Goal: Information Seeking & Learning: Learn about a topic

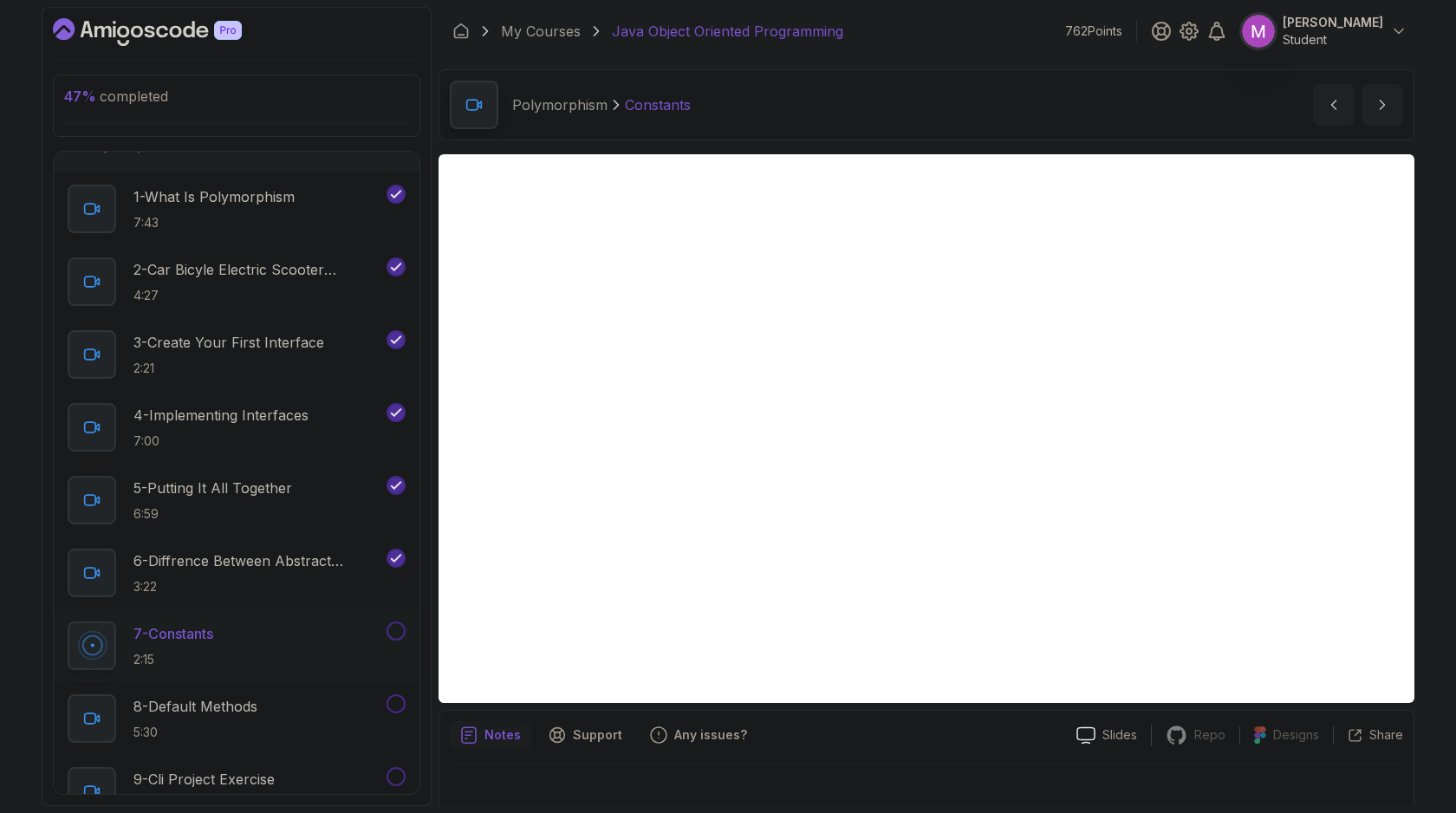
scroll to position [17, 0]
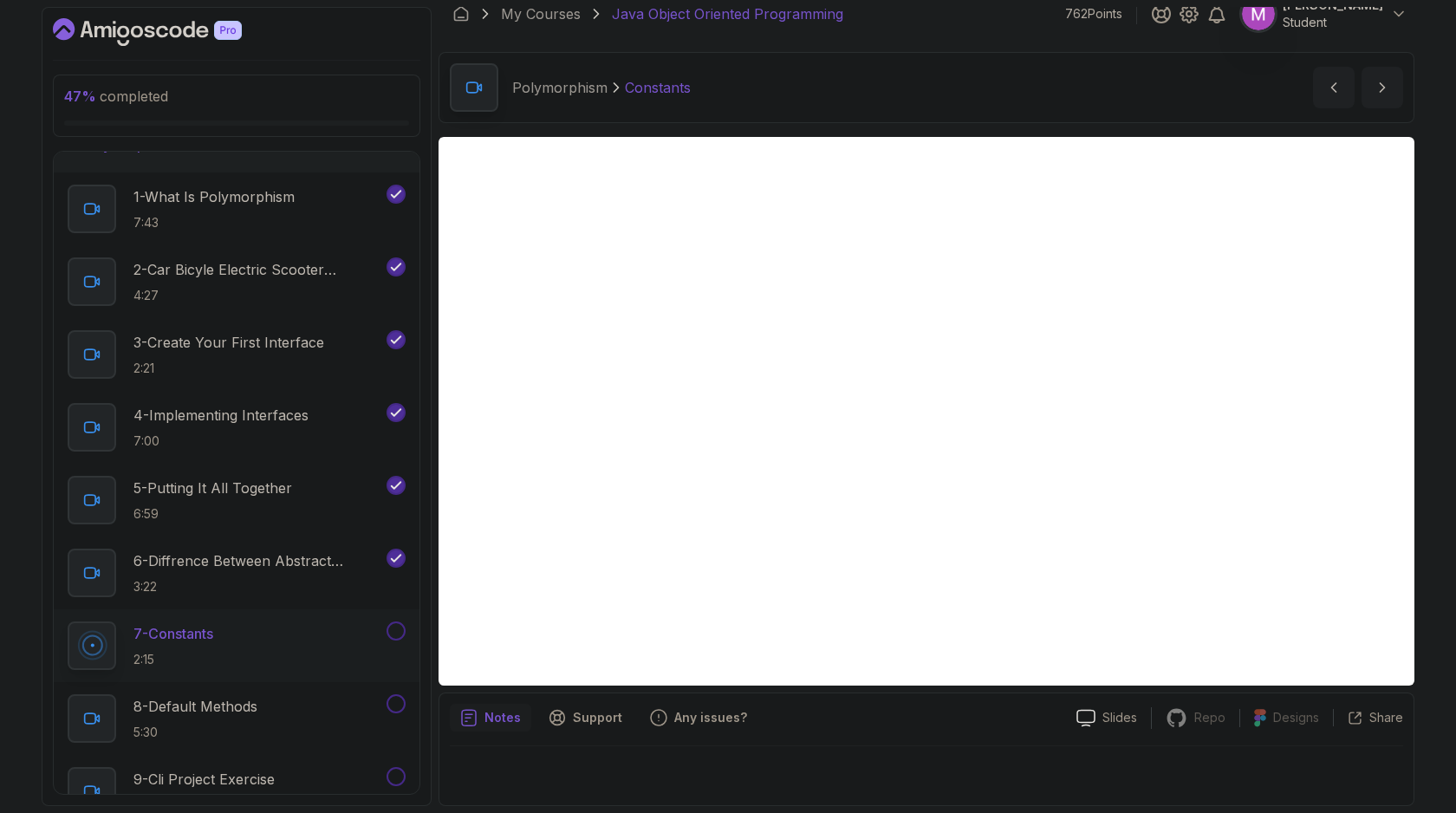
click at [947, 68] on div "Polymorphism Constants Constants by [PERSON_NAME]" at bounding box center [926, 88] width 976 height 71
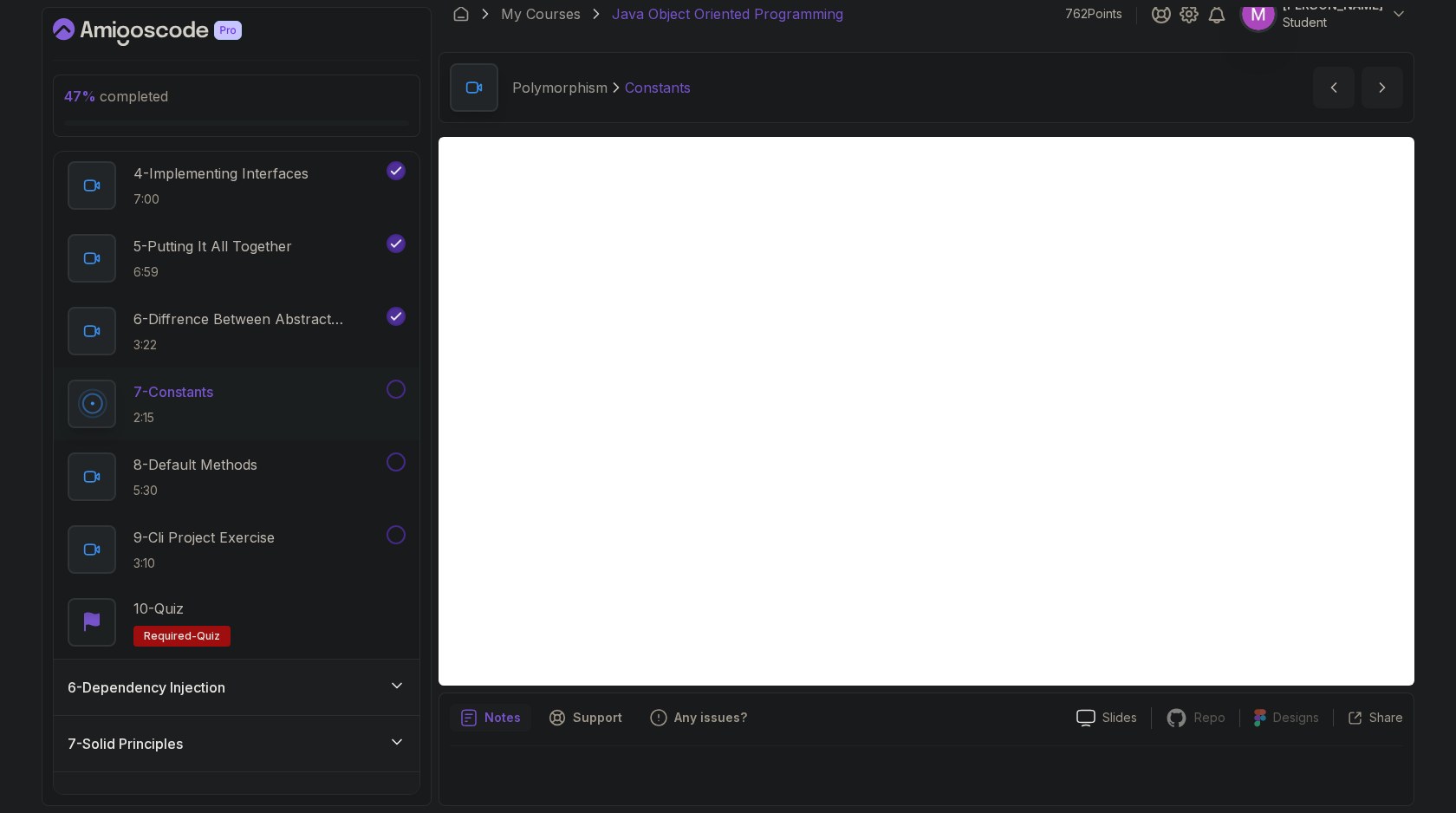
scroll to position [535, 0]
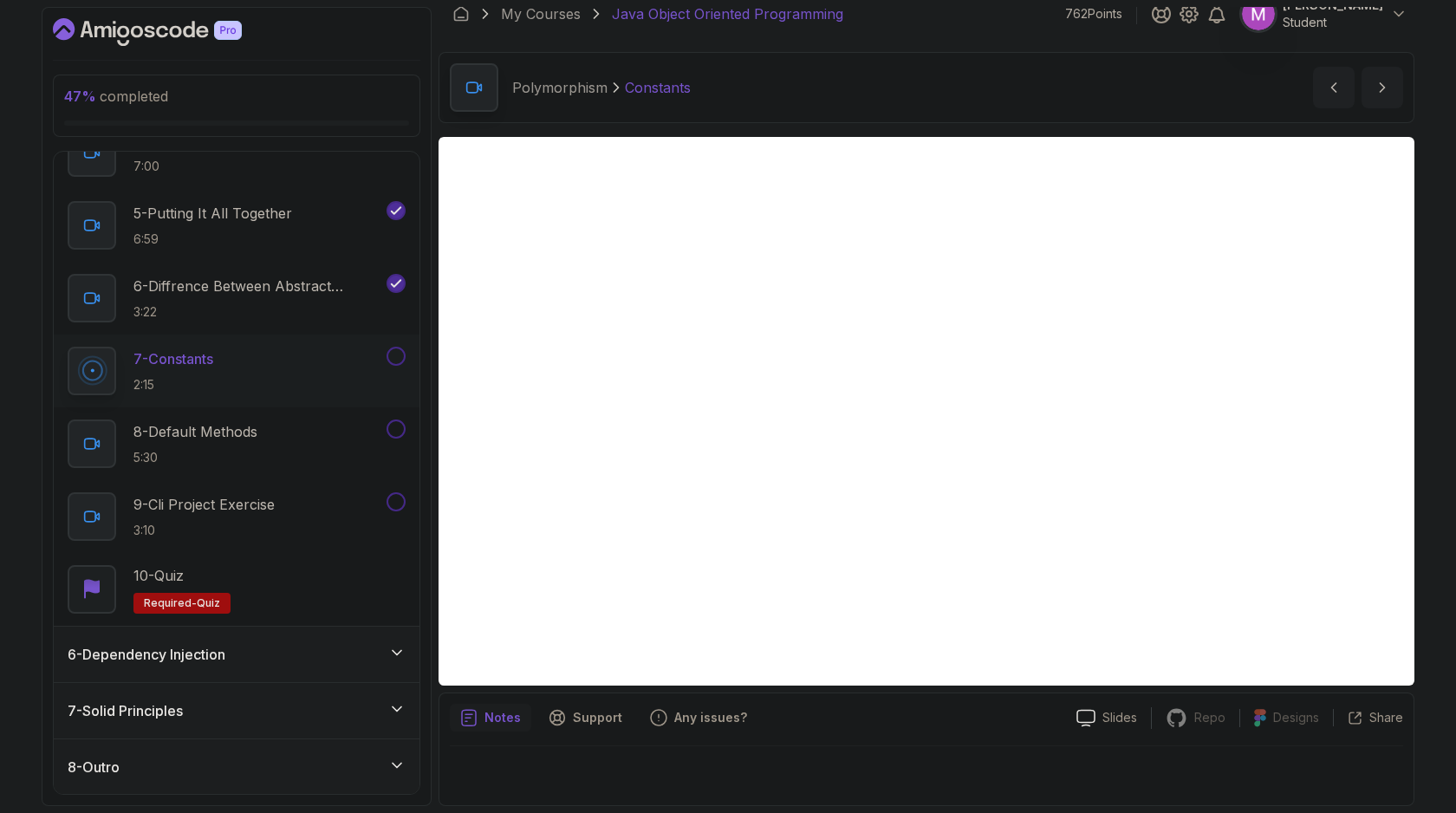
click at [241, 661] on div "6 - Dependency Injection" at bounding box center [237, 654] width 338 height 21
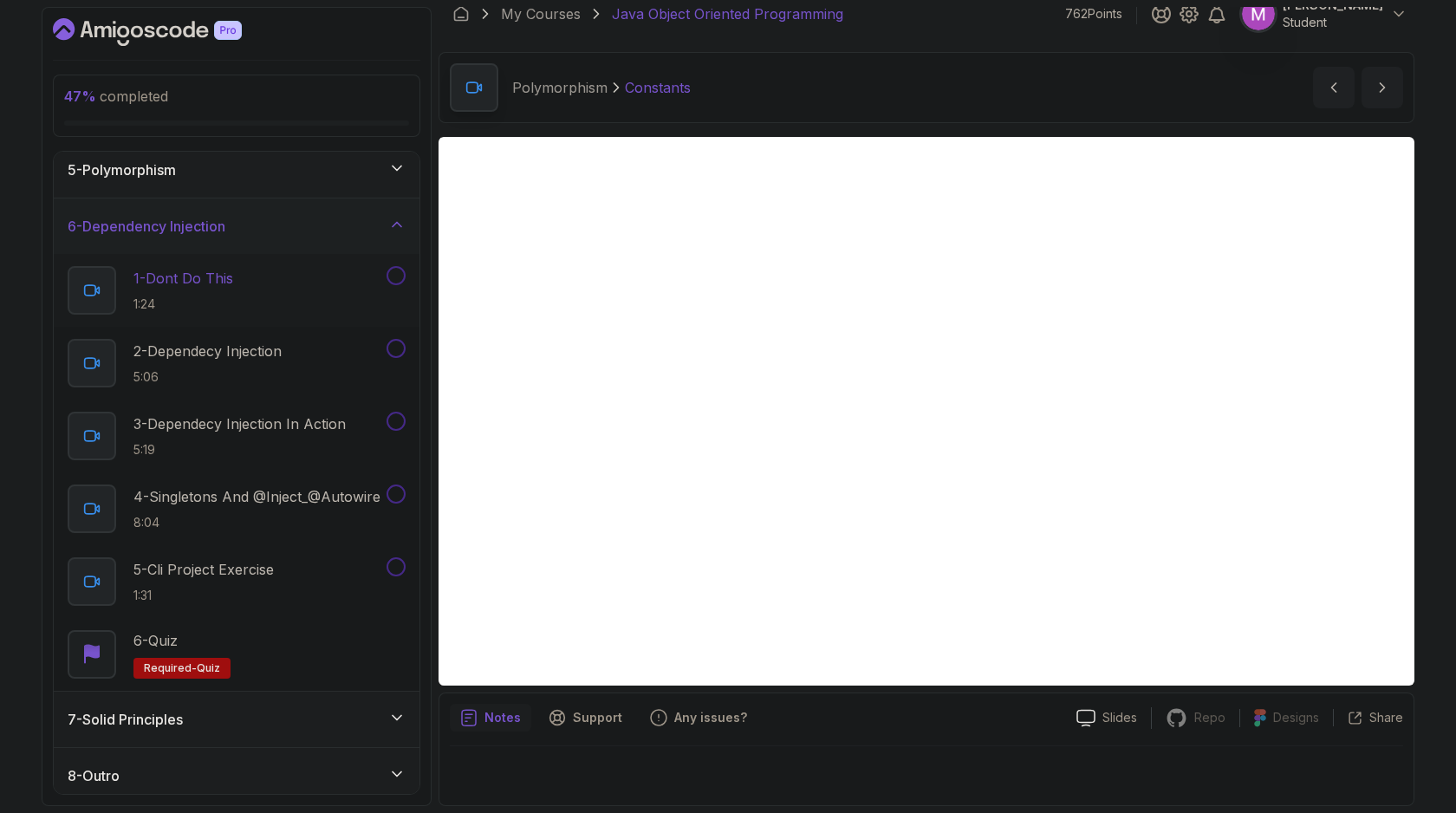
scroll to position [243, 0]
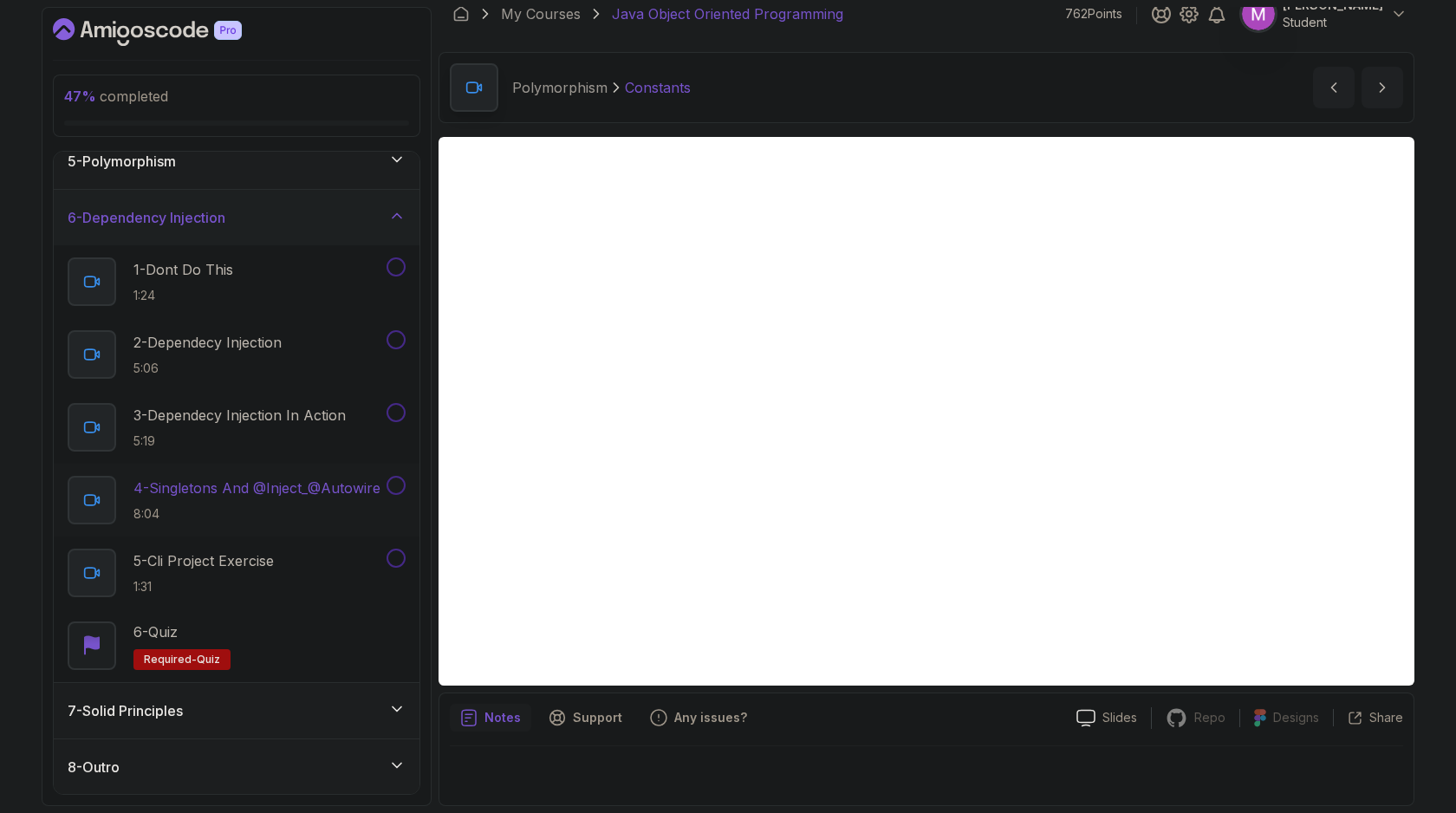
click at [213, 482] on p "4 - Singletons And @Inject_@Autowire" at bounding box center [256, 488] width 247 height 21
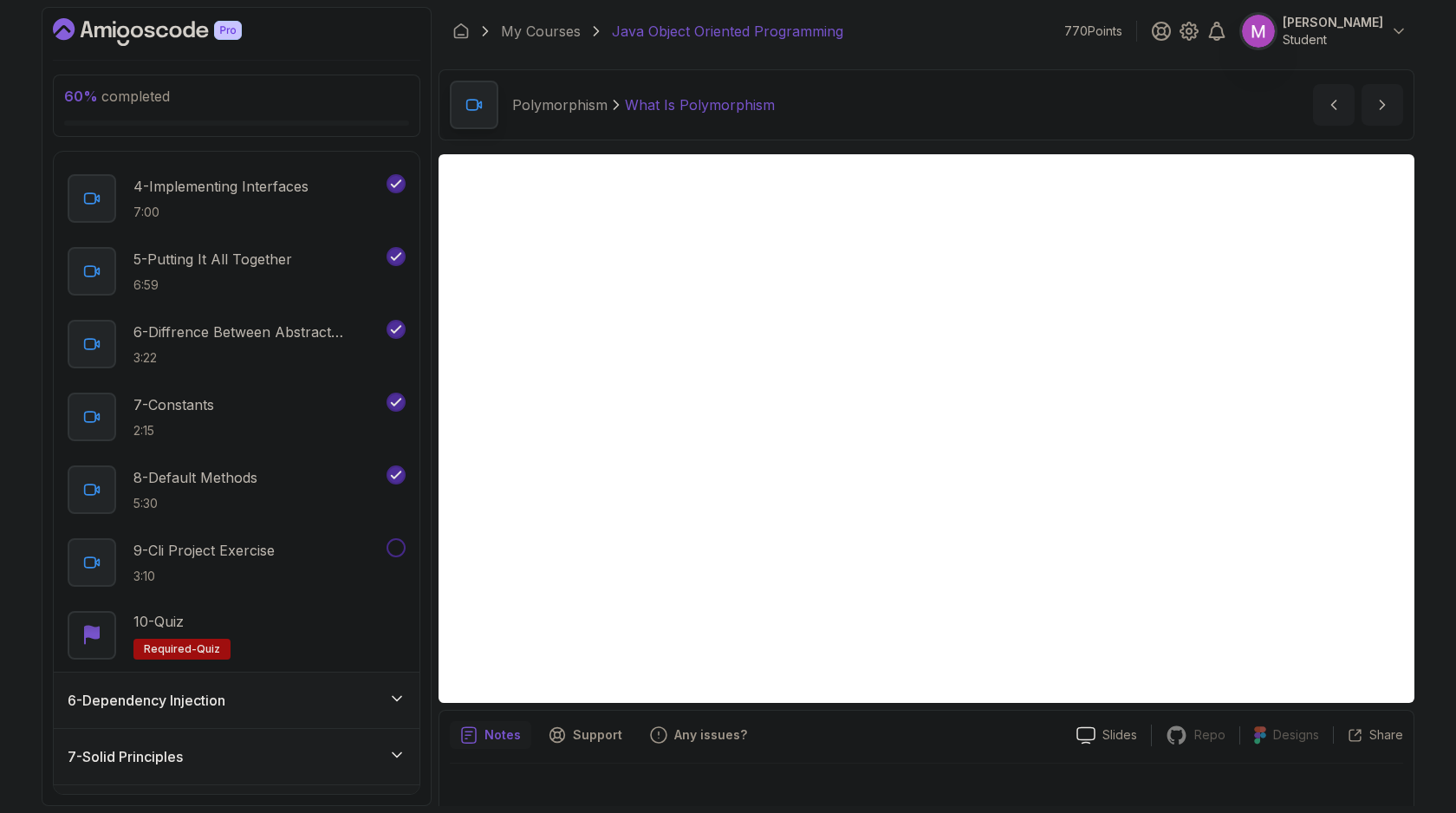
scroll to position [535, 0]
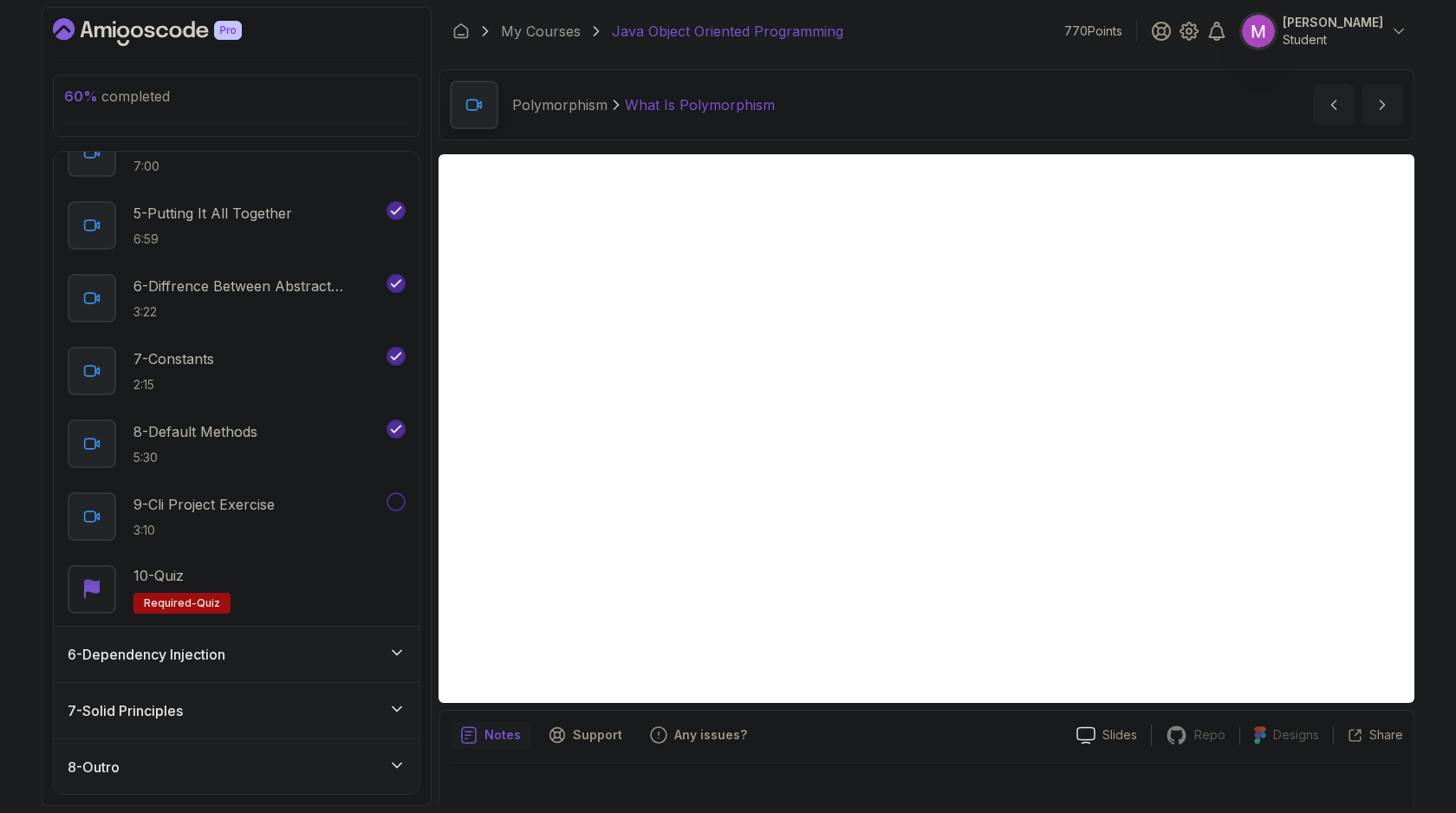
click at [245, 638] on div "6 - Dependency Injection" at bounding box center [237, 654] width 366 height 56
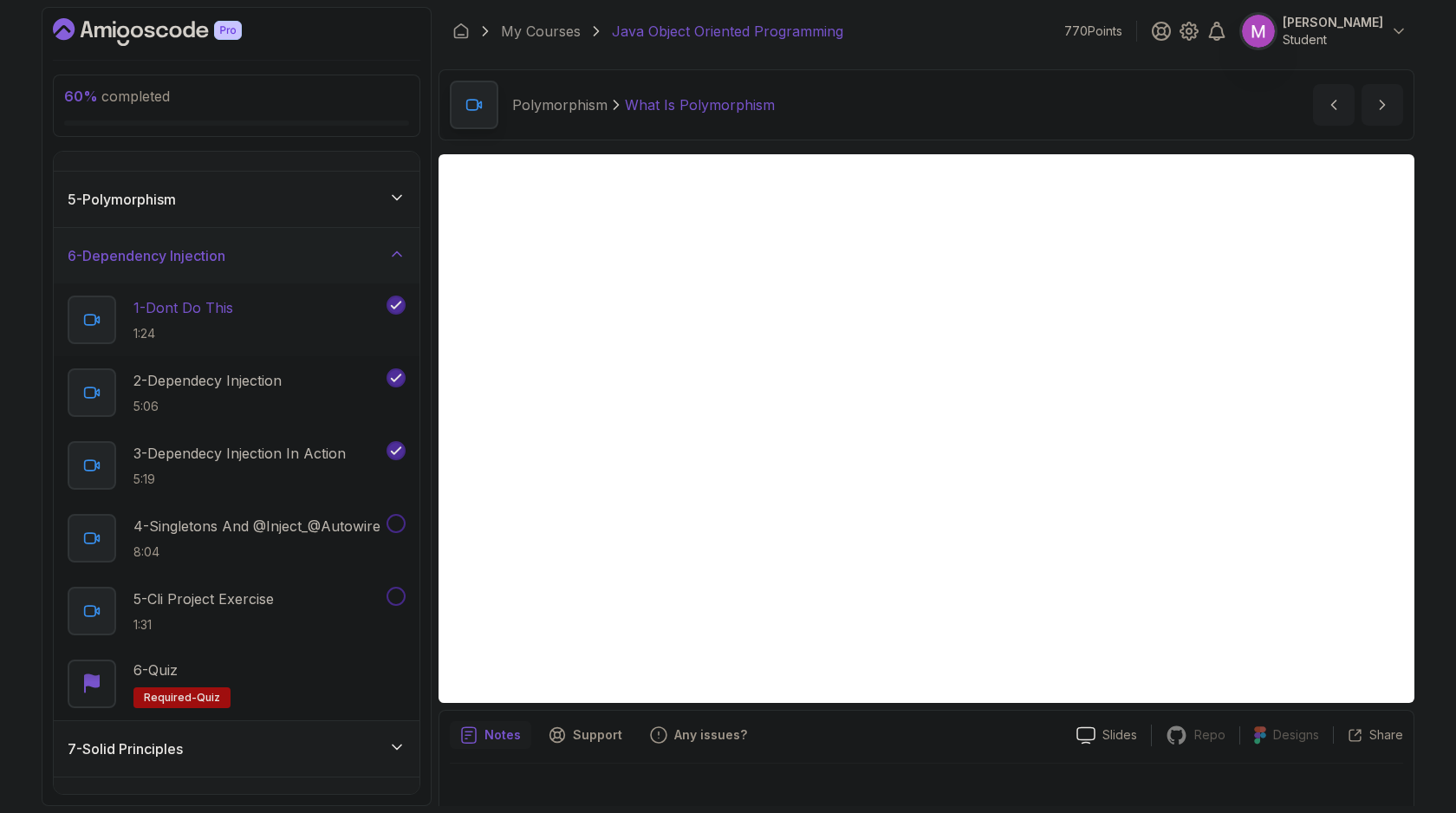
scroll to position [230, 0]
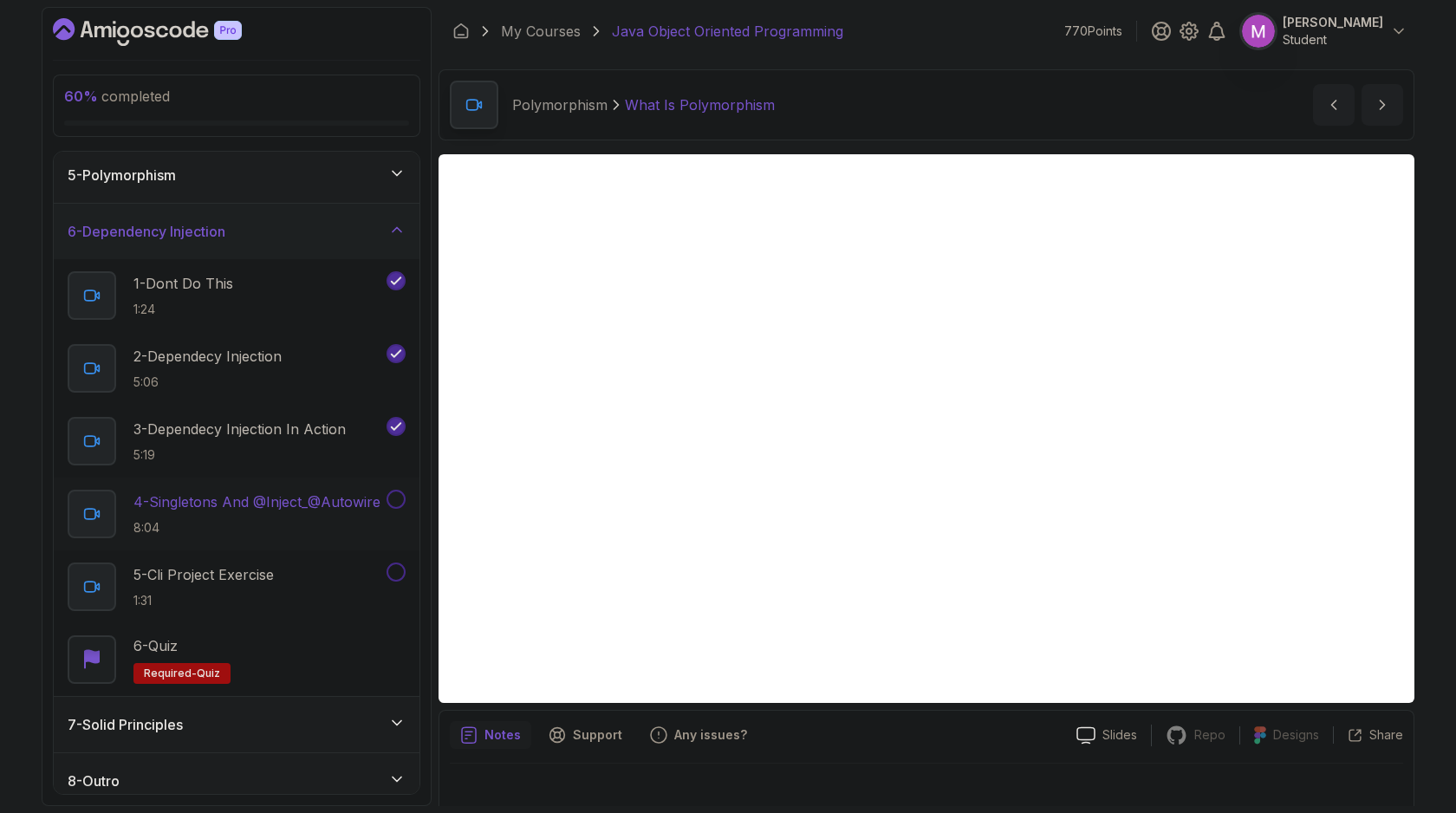
click at [234, 512] on p "4 - Singletons And @Inject_@Autowire" at bounding box center [256, 502] width 247 height 21
